Goal: Task Accomplishment & Management: Use online tool/utility

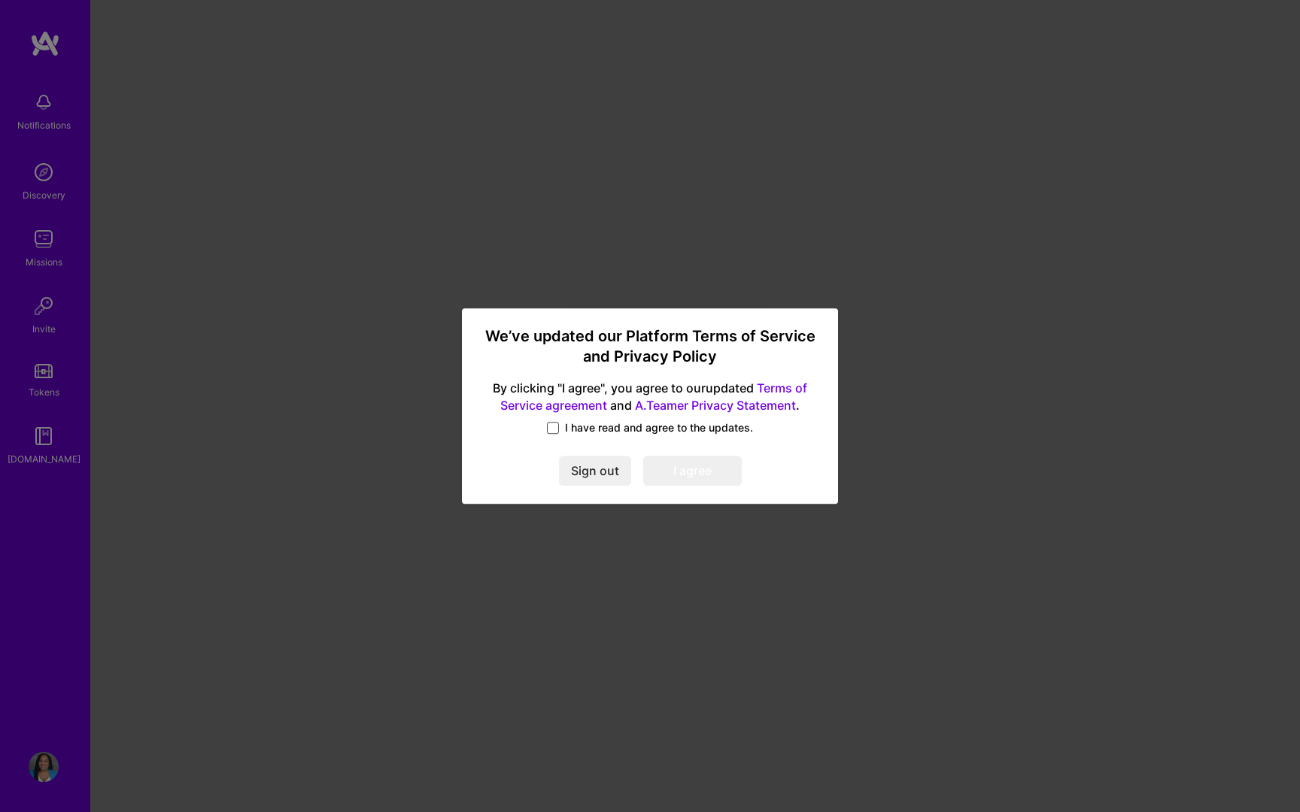
click at [548, 430] on span at bounding box center [553, 428] width 12 height 12
click at [0, 0] on input "I have read and agree to the updates." at bounding box center [0, 0] width 0 height 0
click at [666, 482] on button "I agree" at bounding box center [692, 471] width 99 height 30
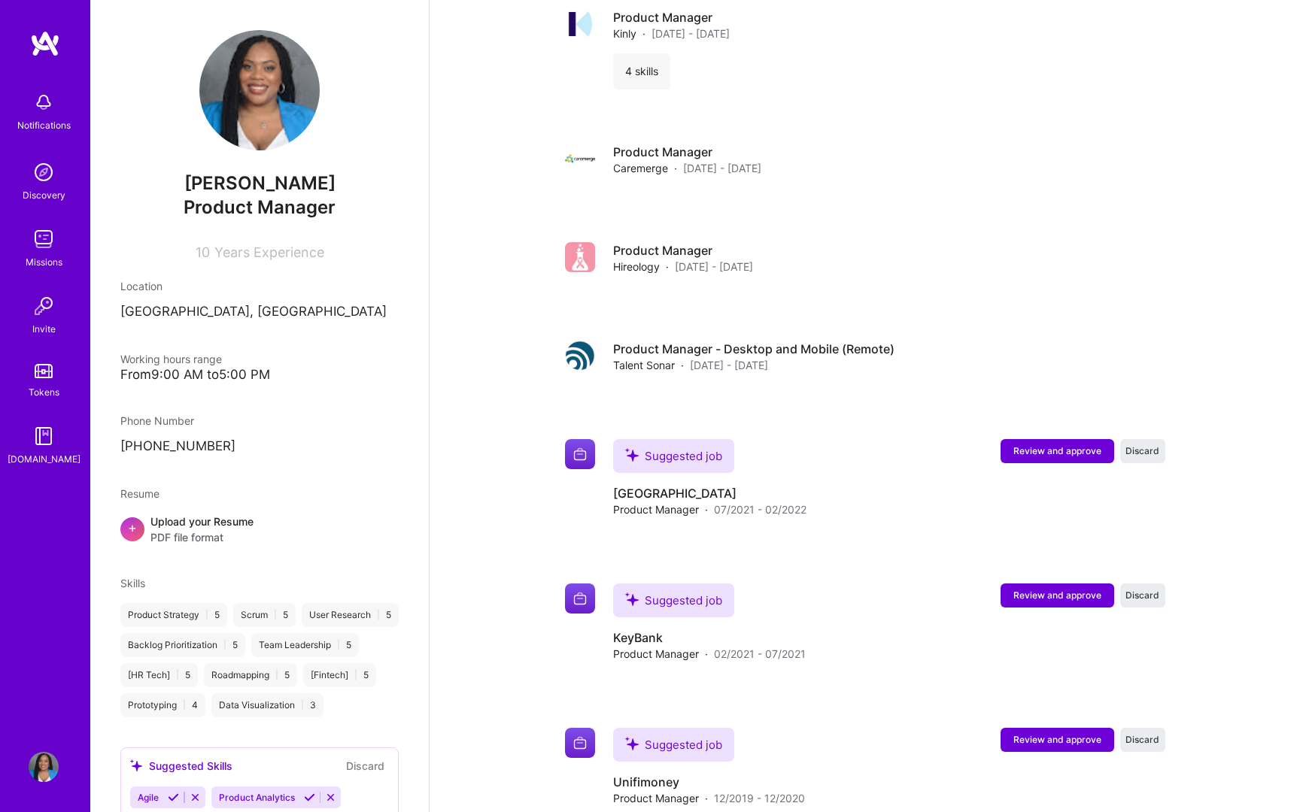
scroll to position [1242, 0]
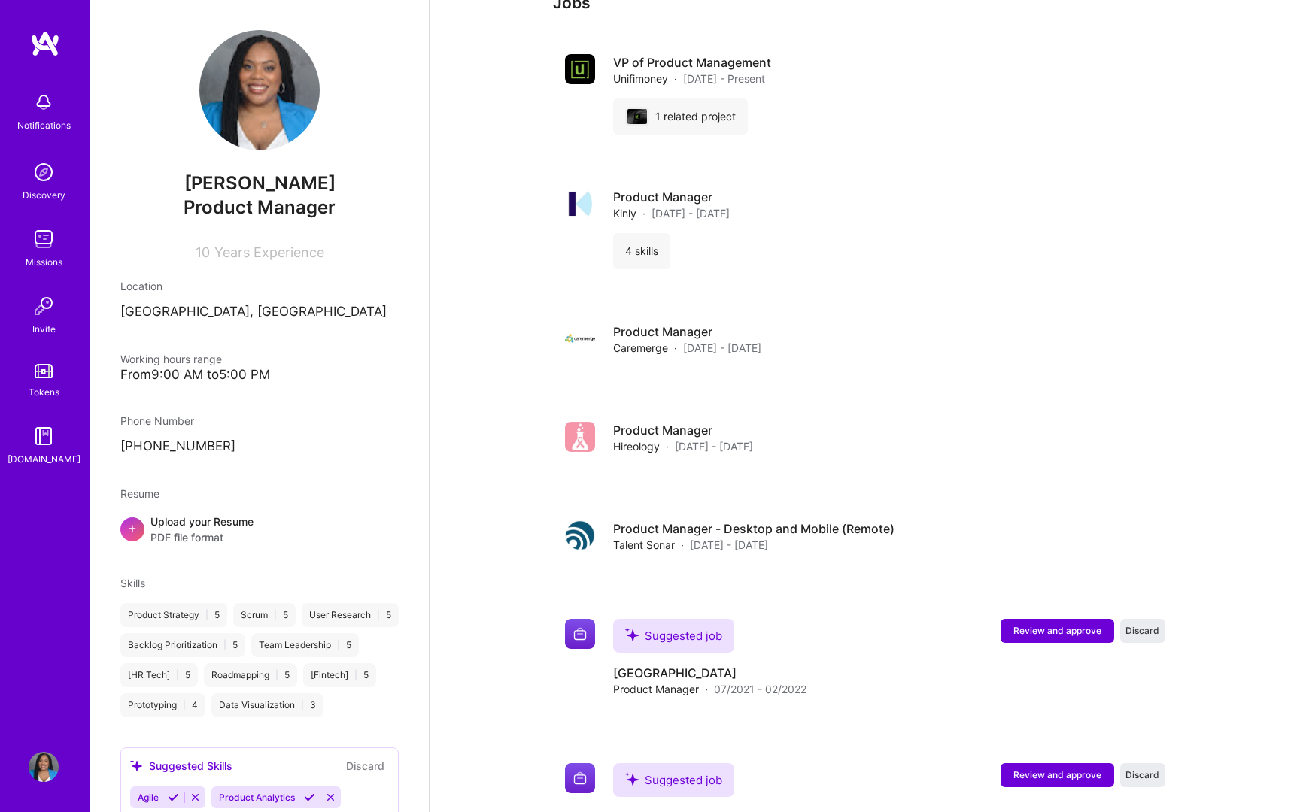
click at [44, 186] on img at bounding box center [44, 172] width 30 height 30
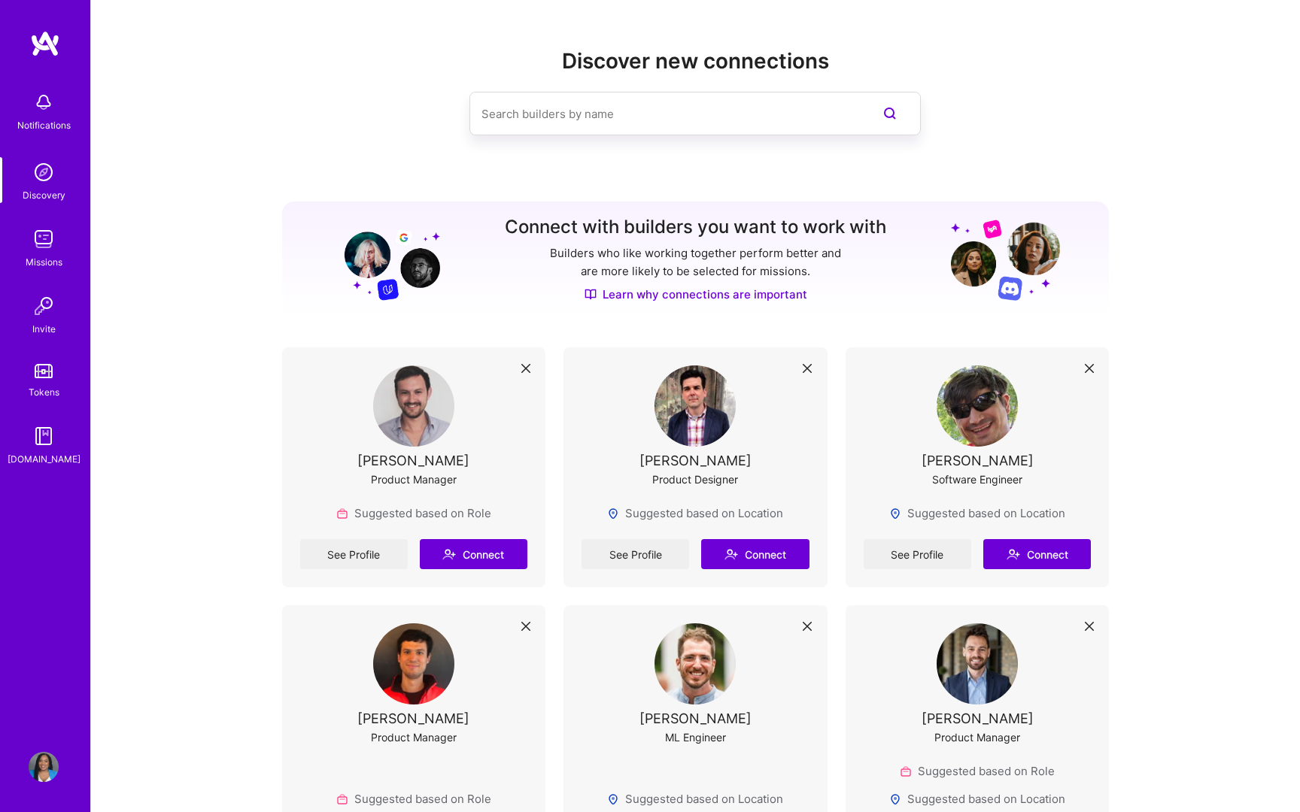
click at [44, 256] on div "Missions" at bounding box center [44, 262] width 37 height 16
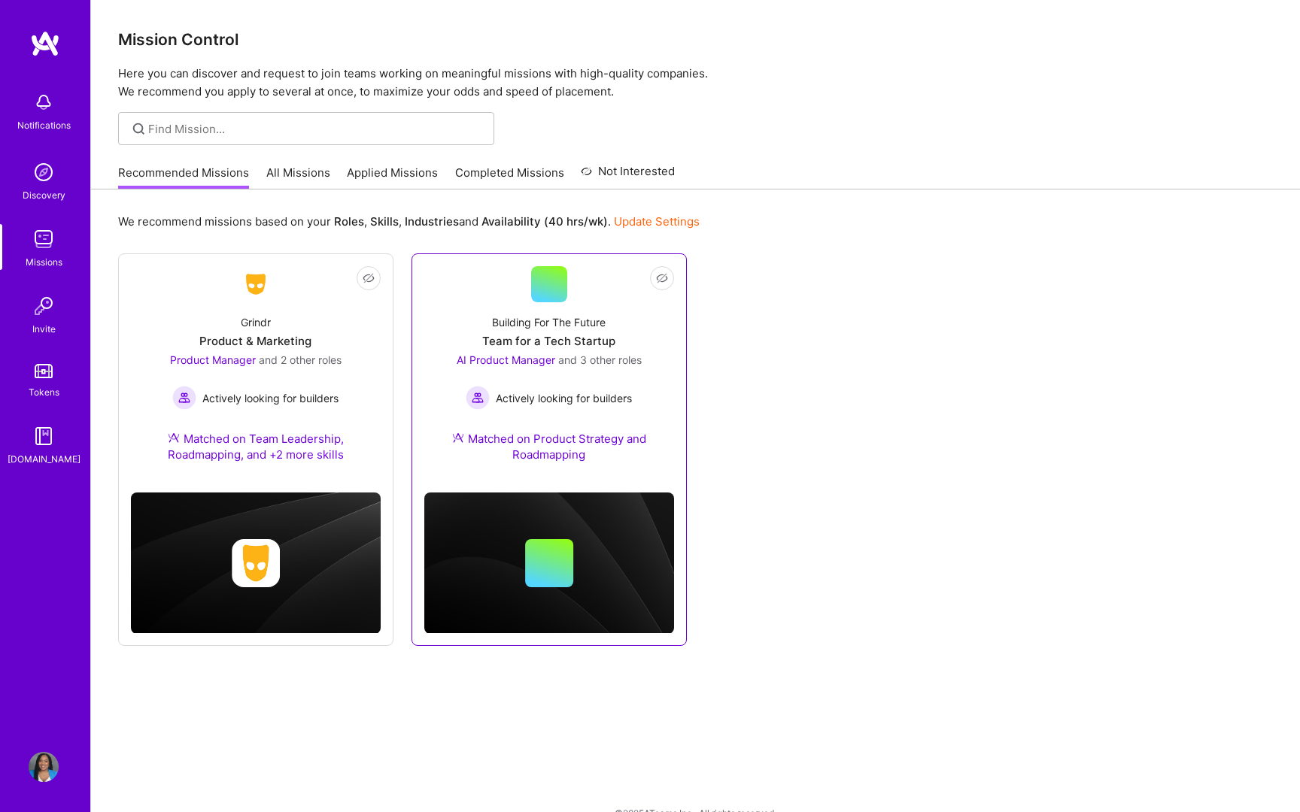
click at [468, 350] on div "Building For The Future Team for a Tech Startup AI Product Manager and 3 other …" at bounding box center [549, 391] width 250 height 178
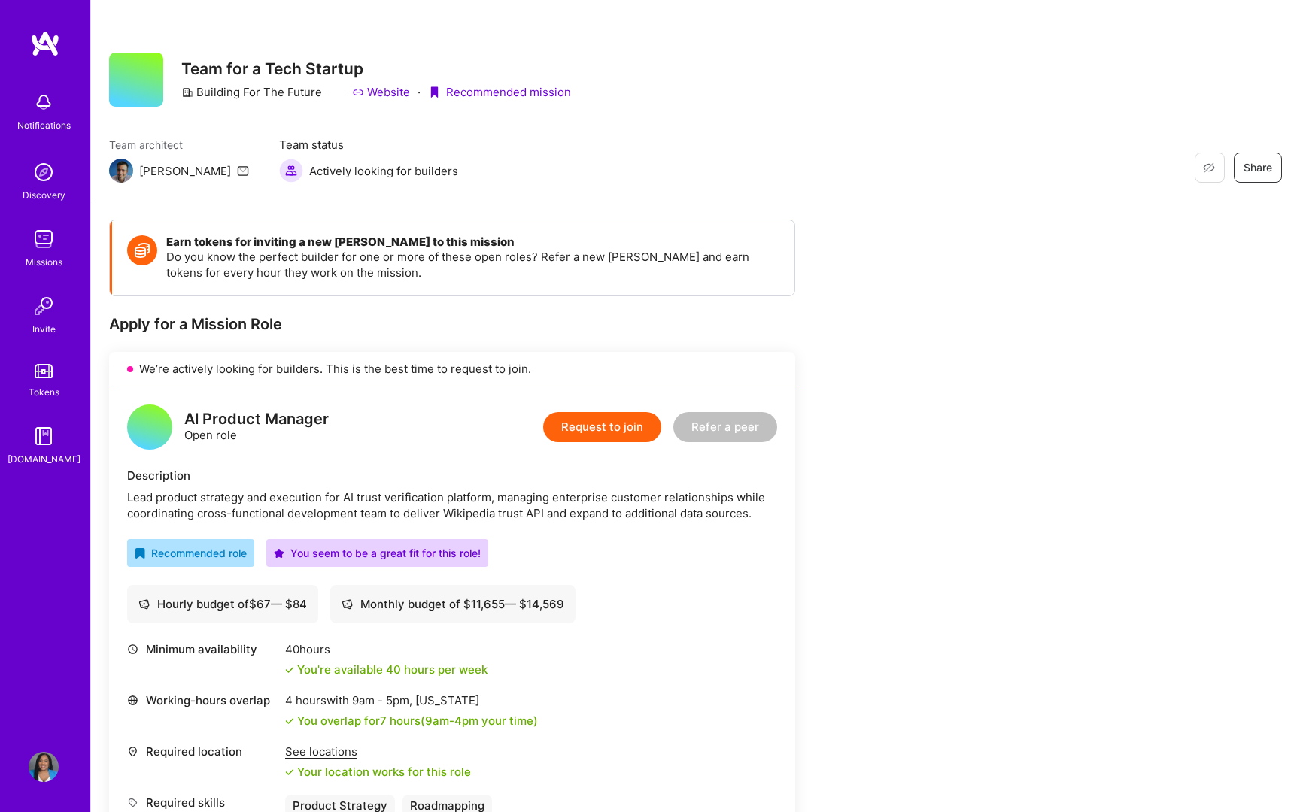
click at [121, 173] on img at bounding box center [121, 171] width 24 height 24
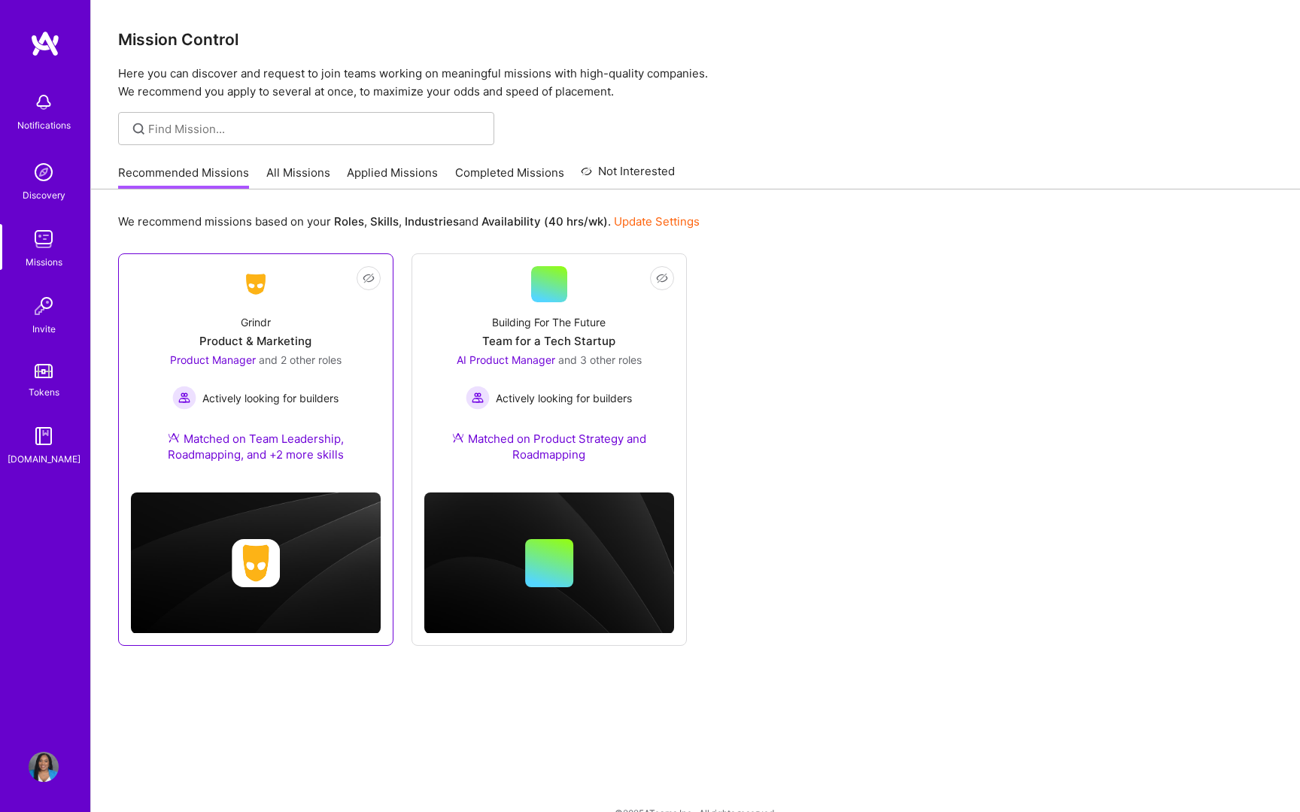
click at [314, 322] on div "Grindr Product & Marketing Product Manager and 2 other roles Actively looking f…" at bounding box center [256, 391] width 250 height 178
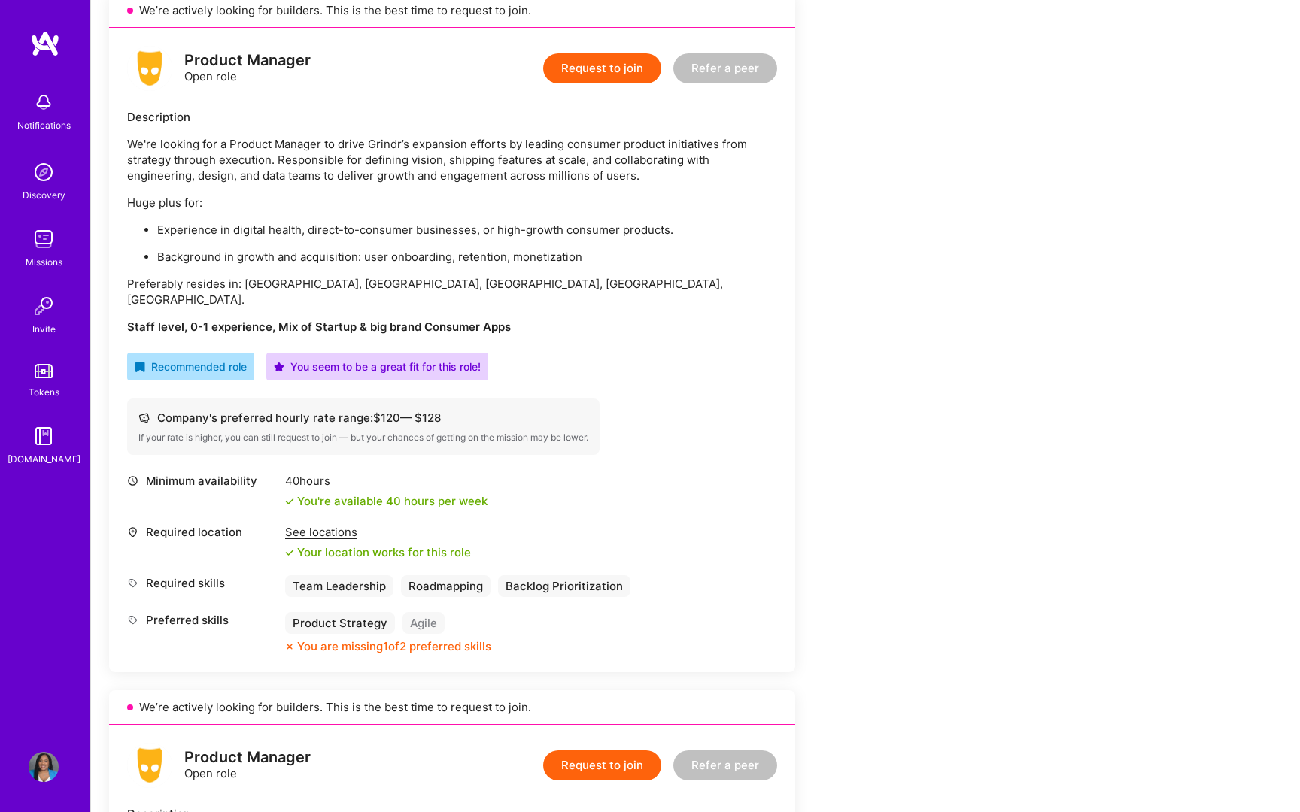
scroll to position [281, 0]
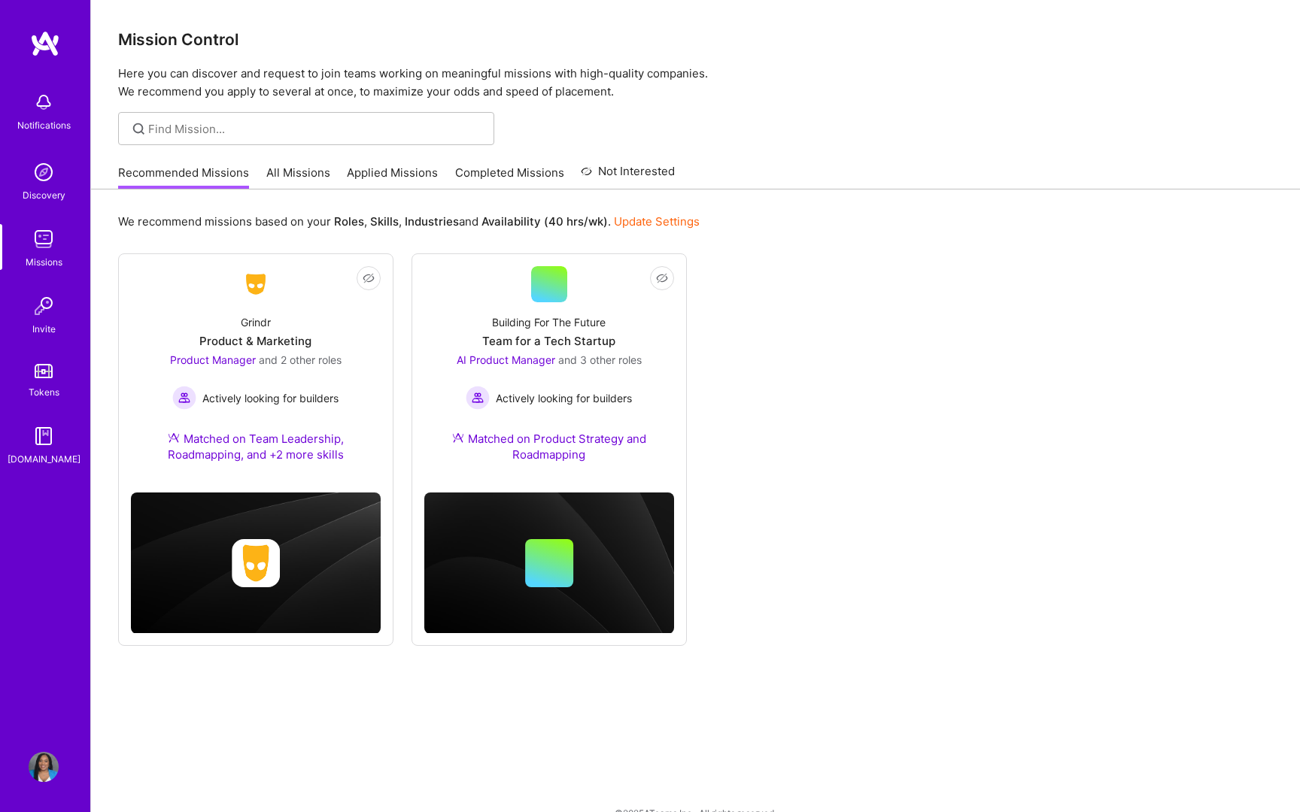
click at [299, 173] on link "All Missions" at bounding box center [298, 177] width 64 height 25
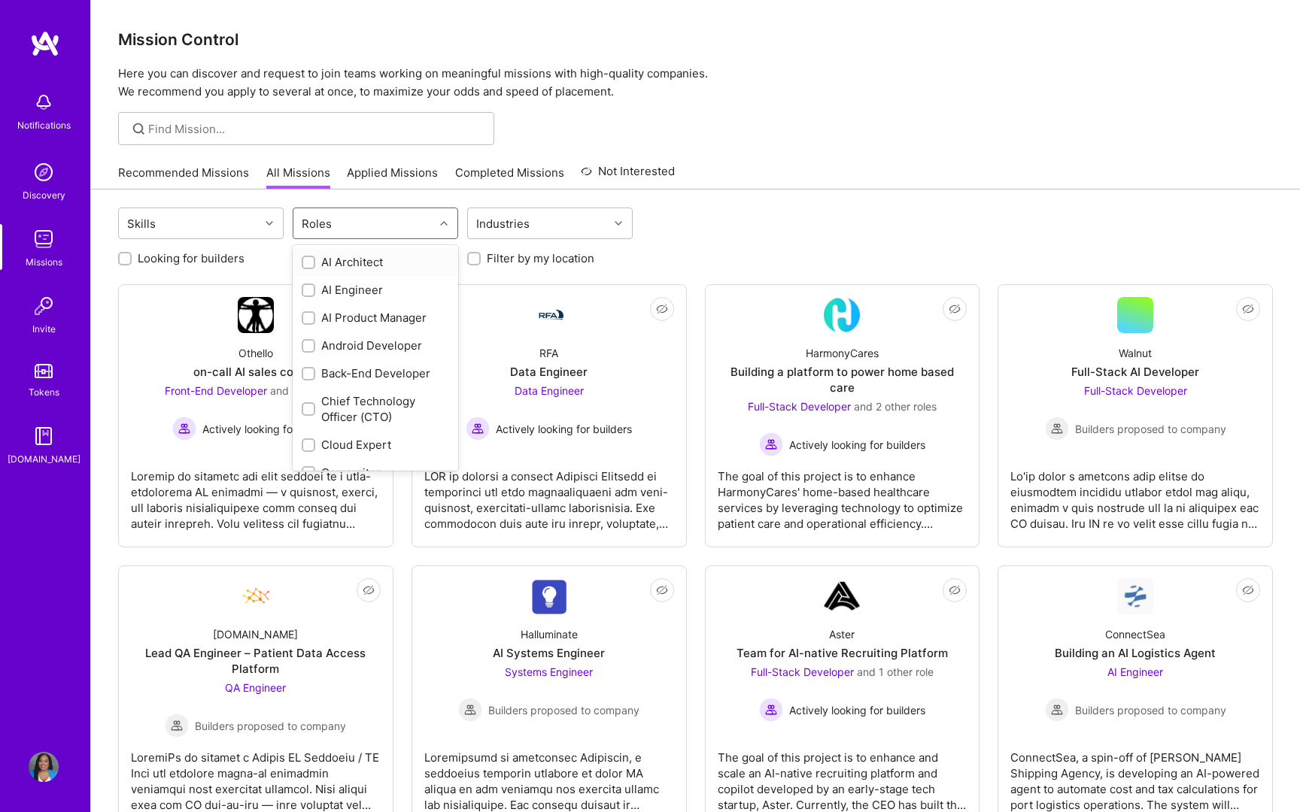
click at [332, 230] on div "Roles" at bounding box center [317, 224] width 38 height 22
click at [311, 315] on input "checkbox" at bounding box center [310, 319] width 11 height 11
checkbox input "true"
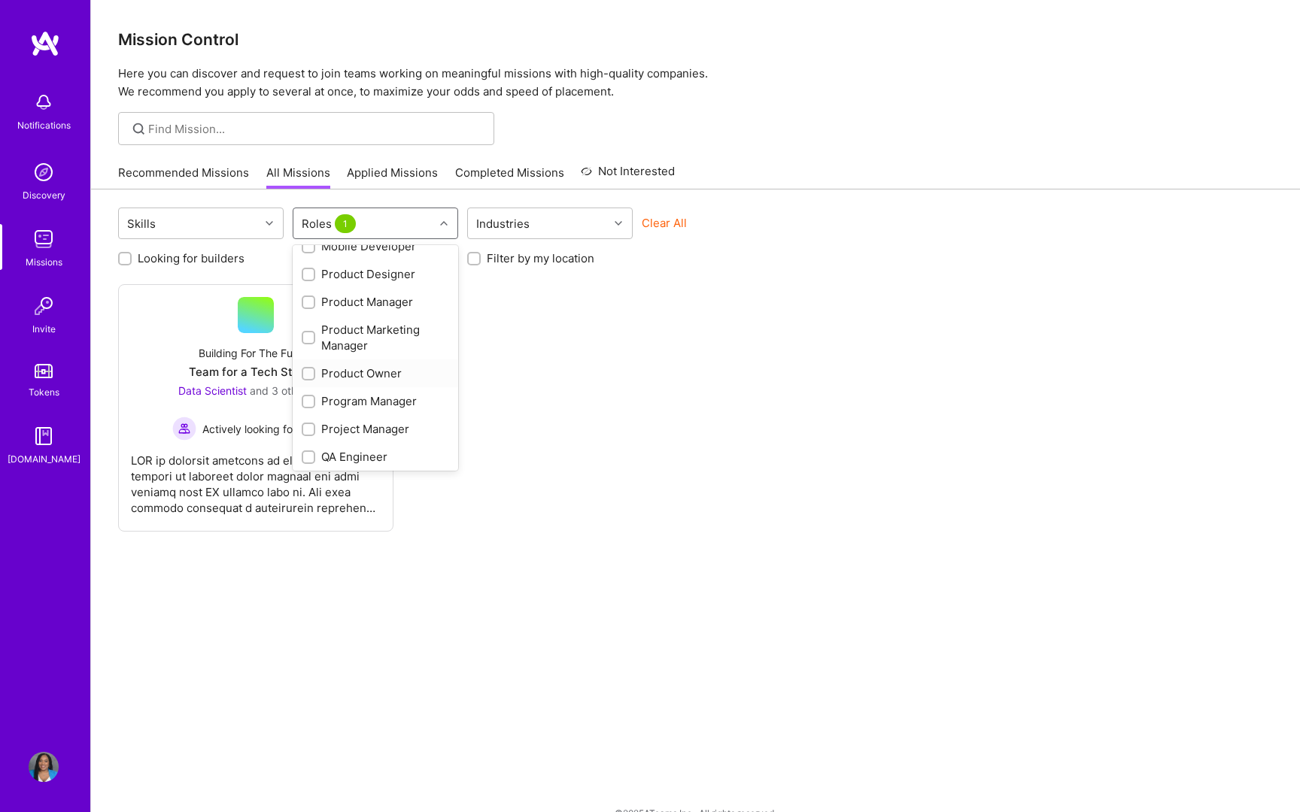
scroll to position [579, 0]
click at [351, 305] on div "Product Manager" at bounding box center [375, 299] width 147 height 16
checkbox input "true"
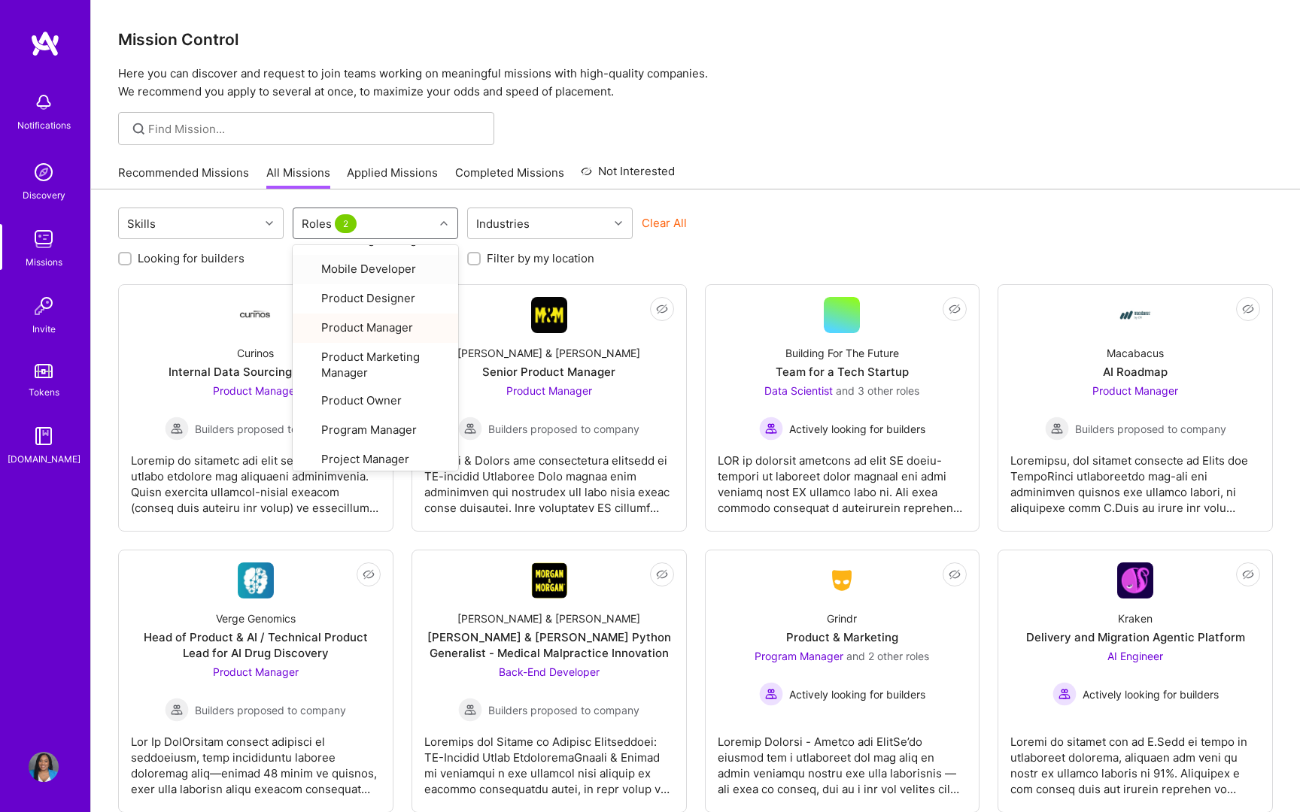
click at [751, 209] on div "Skills option Product Manager, selected. option Mobile Developer focused, 20 of…" at bounding box center [695, 225] width 1154 height 35
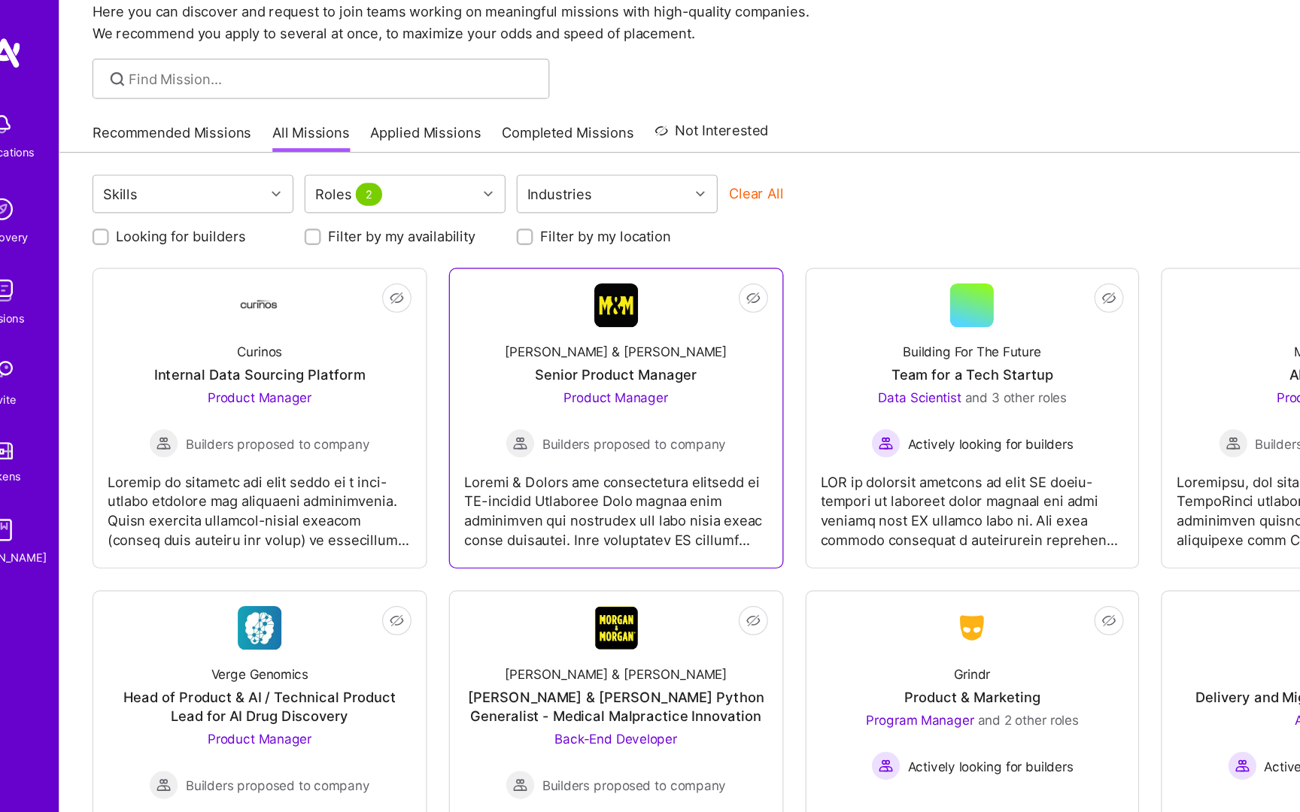
scroll to position [60, 0]
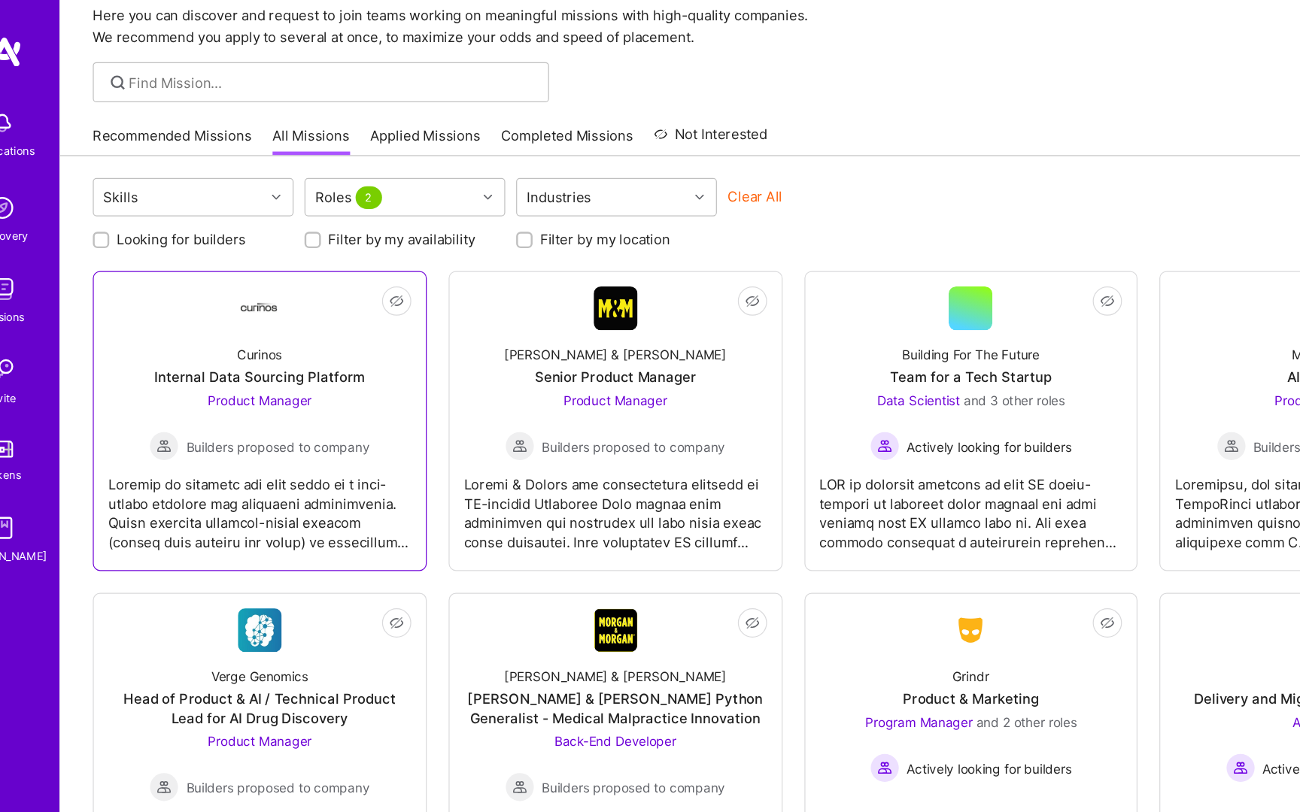
click at [302, 420] on div at bounding box center [256, 418] width 250 height 75
